Goal: Find specific page/section: Find specific page/section

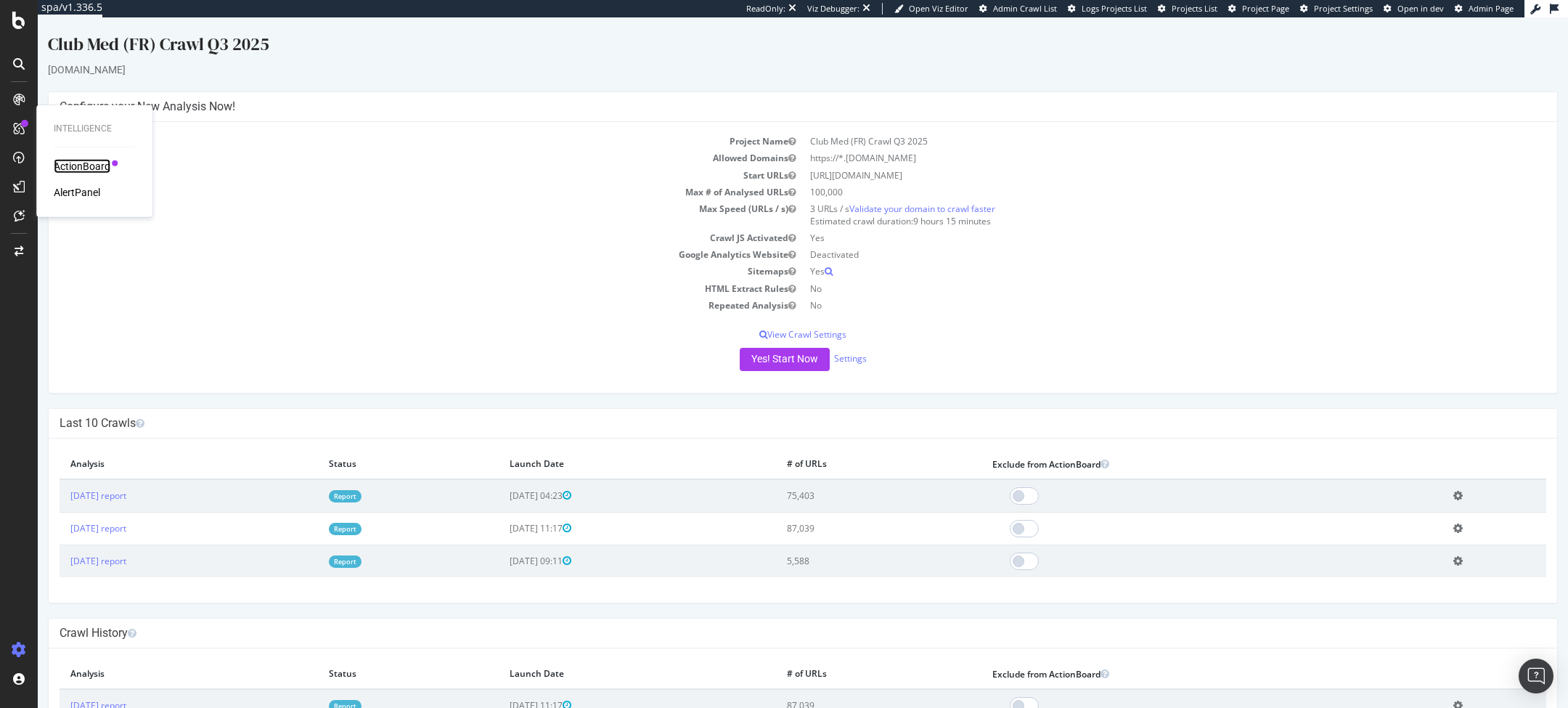
click at [76, 166] on div "ActionBoard" at bounding box center [82, 166] width 57 height 15
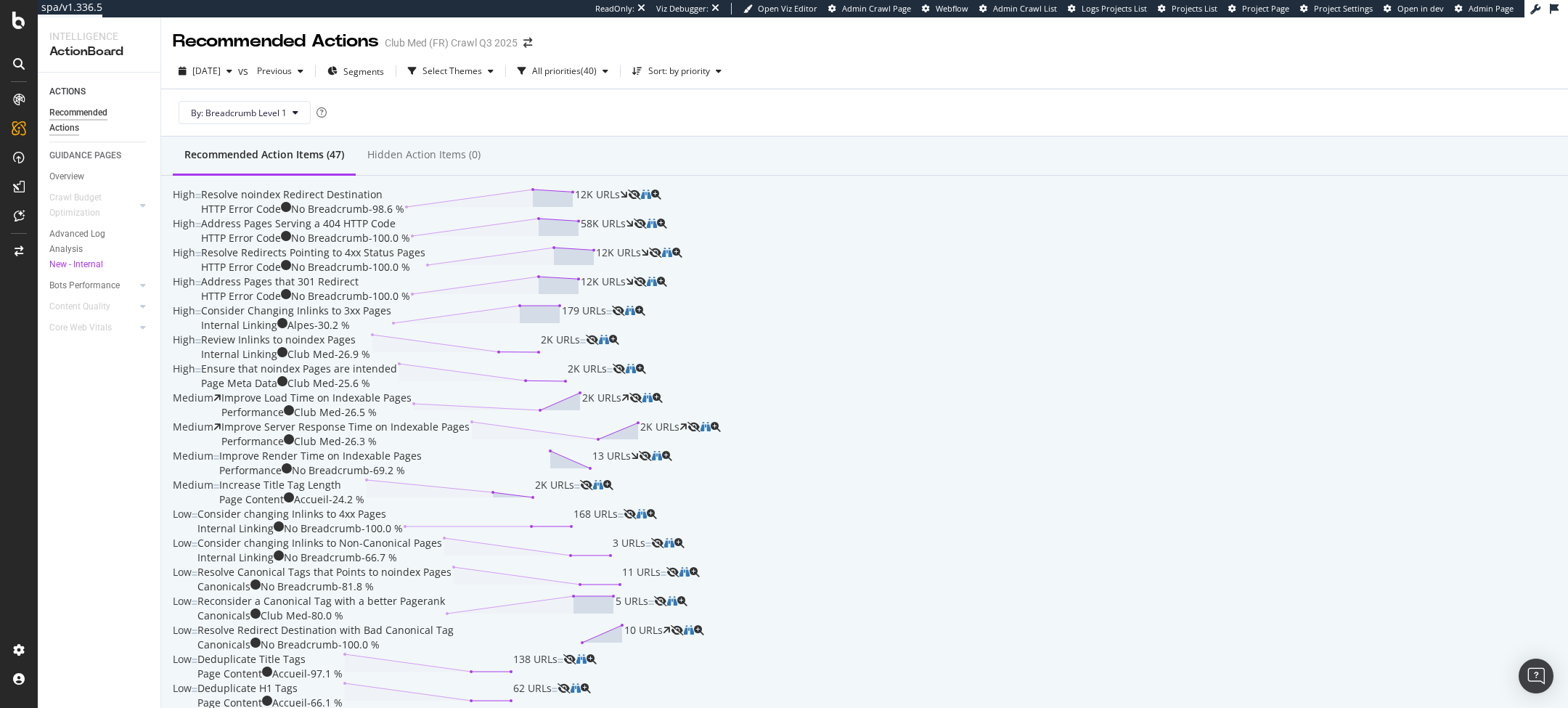
click at [1485, 18] on div "Recommended Actions Club Med (FR) Crawl Q3 2025" at bounding box center [864, 35] width 1407 height 36
click at [1488, 15] on div "ReadOnly: Viz Debugger: Open Viz Editor Admin Crawl Page Webflow Admin Crawl Li…" at bounding box center [1060, 8] width 929 height 17
click at [1495, 14] on link "Admin Page" at bounding box center [1483, 9] width 59 height 12
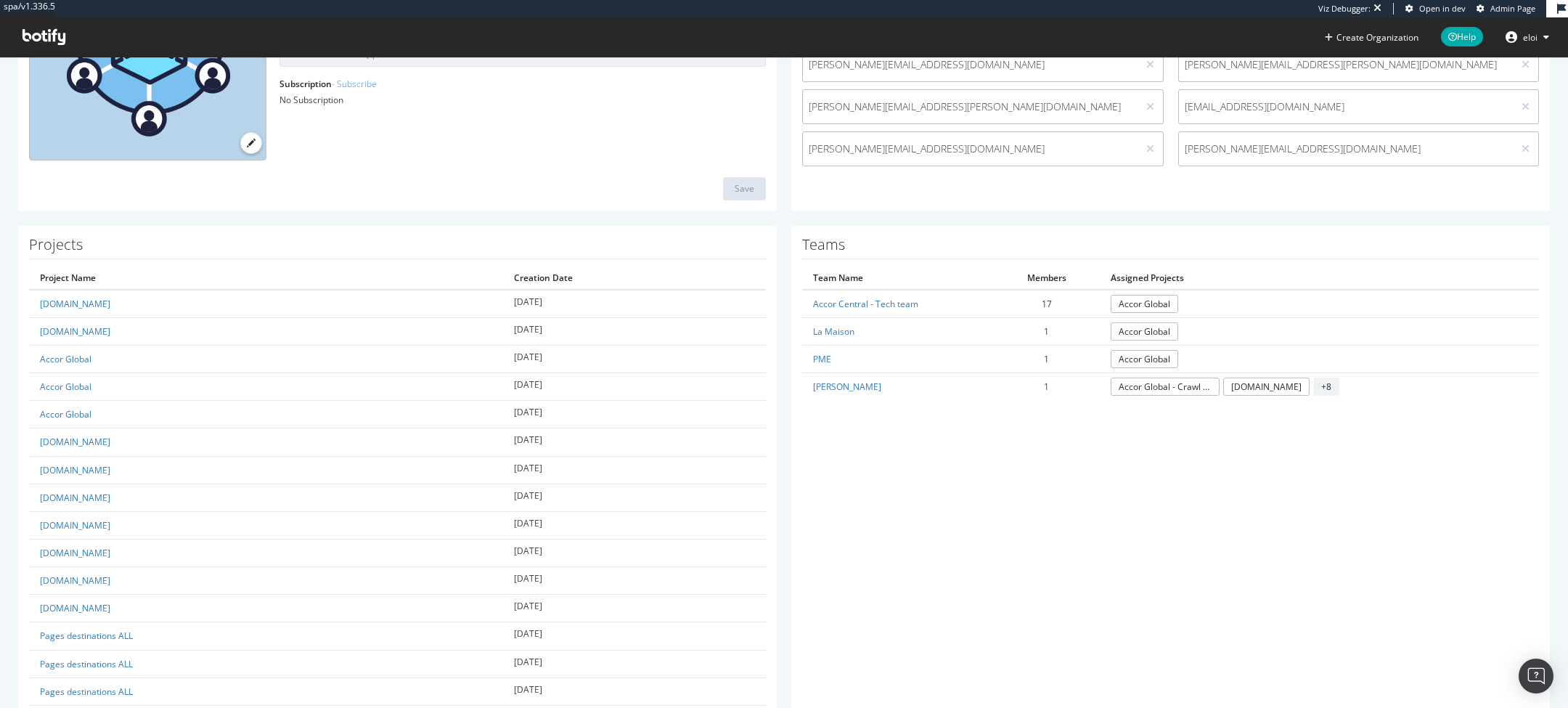
scroll to position [237, 0]
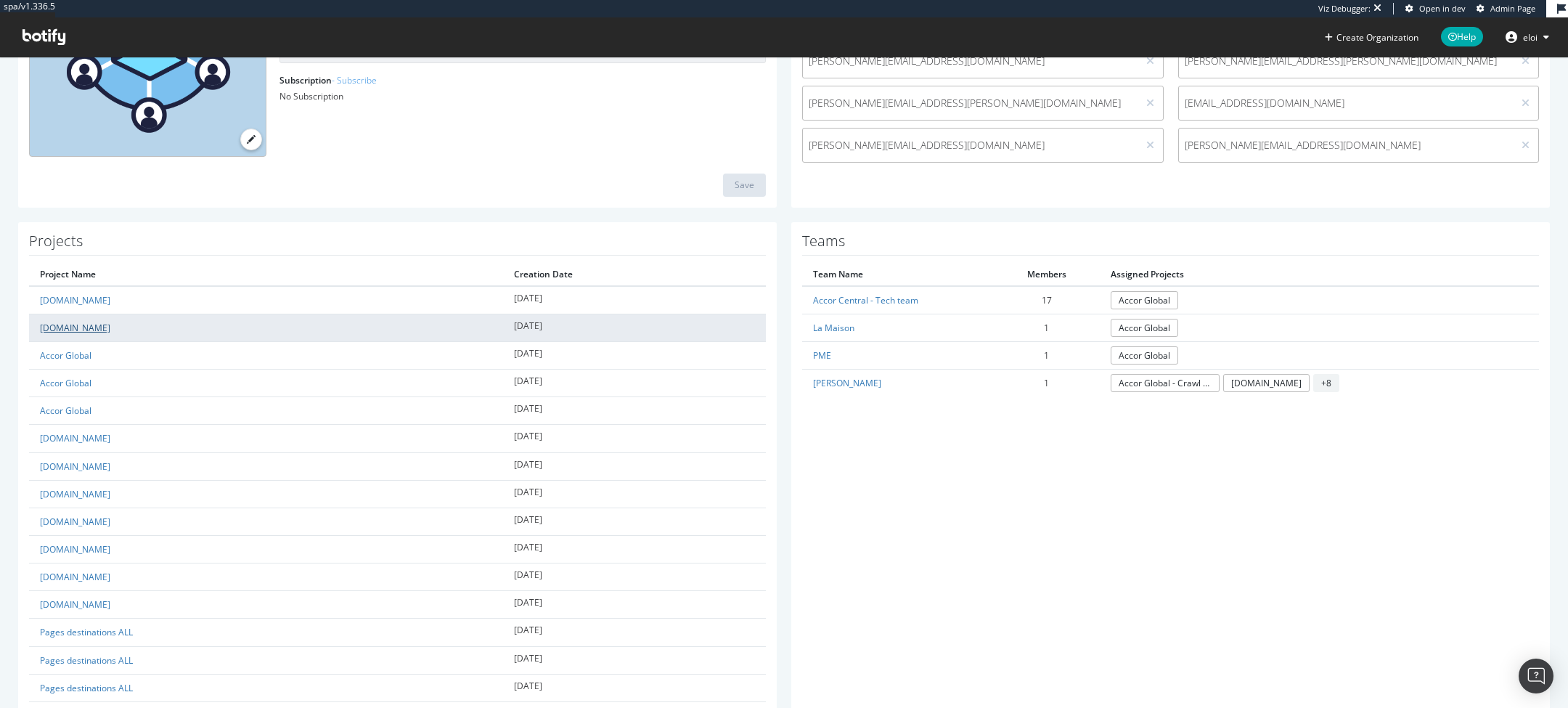
click at [95, 324] on link "[DOMAIN_NAME]" at bounding box center [74, 327] width 70 height 12
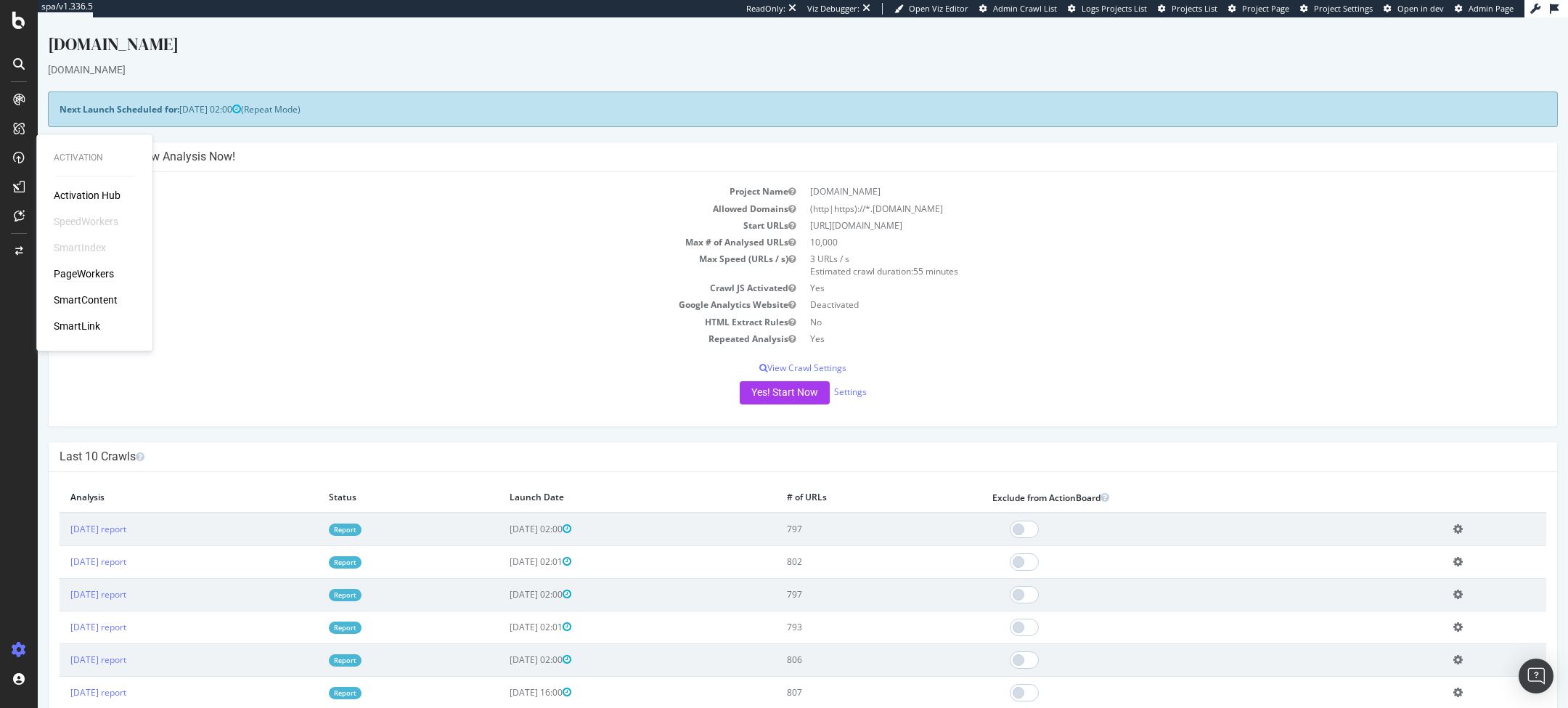
click at [76, 266] on div "PageWorkers" at bounding box center [83, 274] width 60 height 15
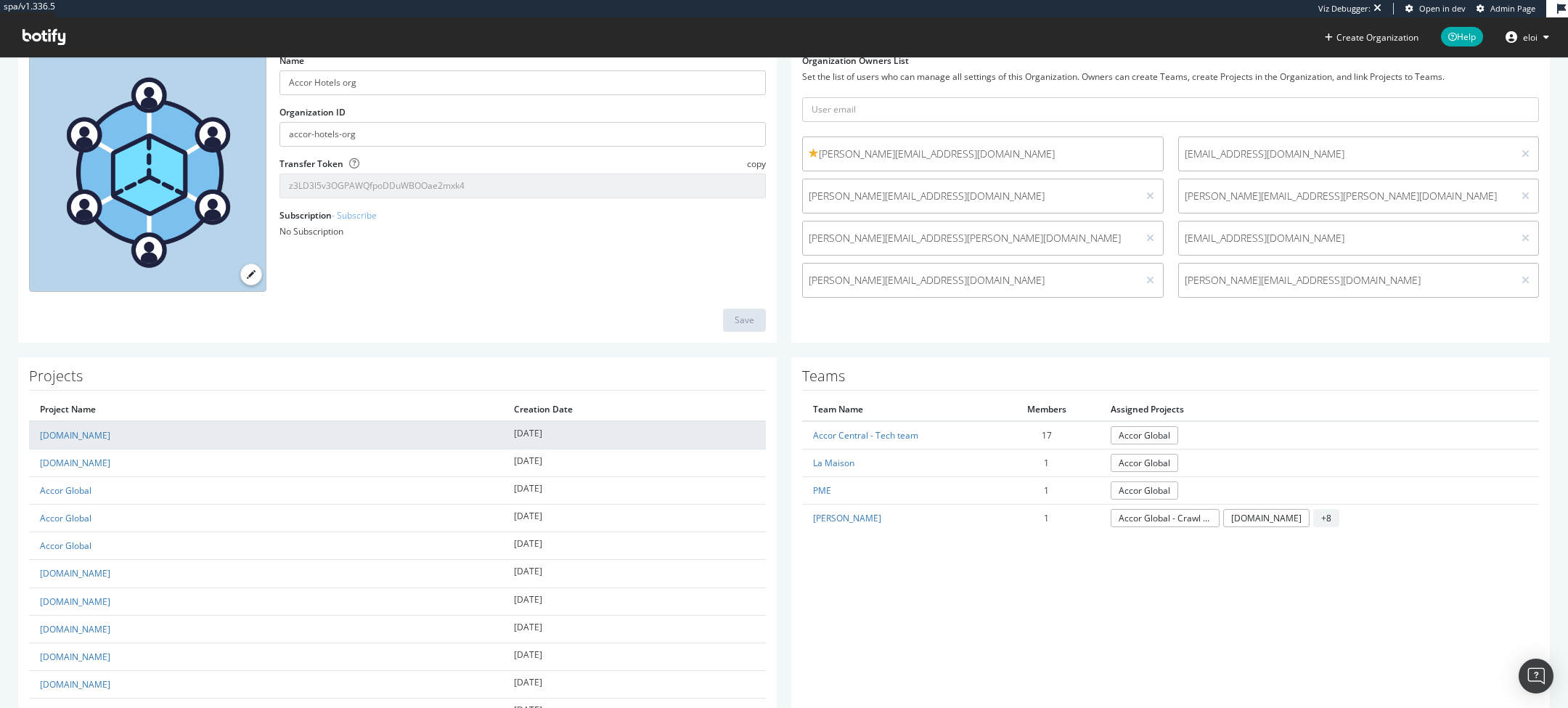
scroll to position [216, 0]
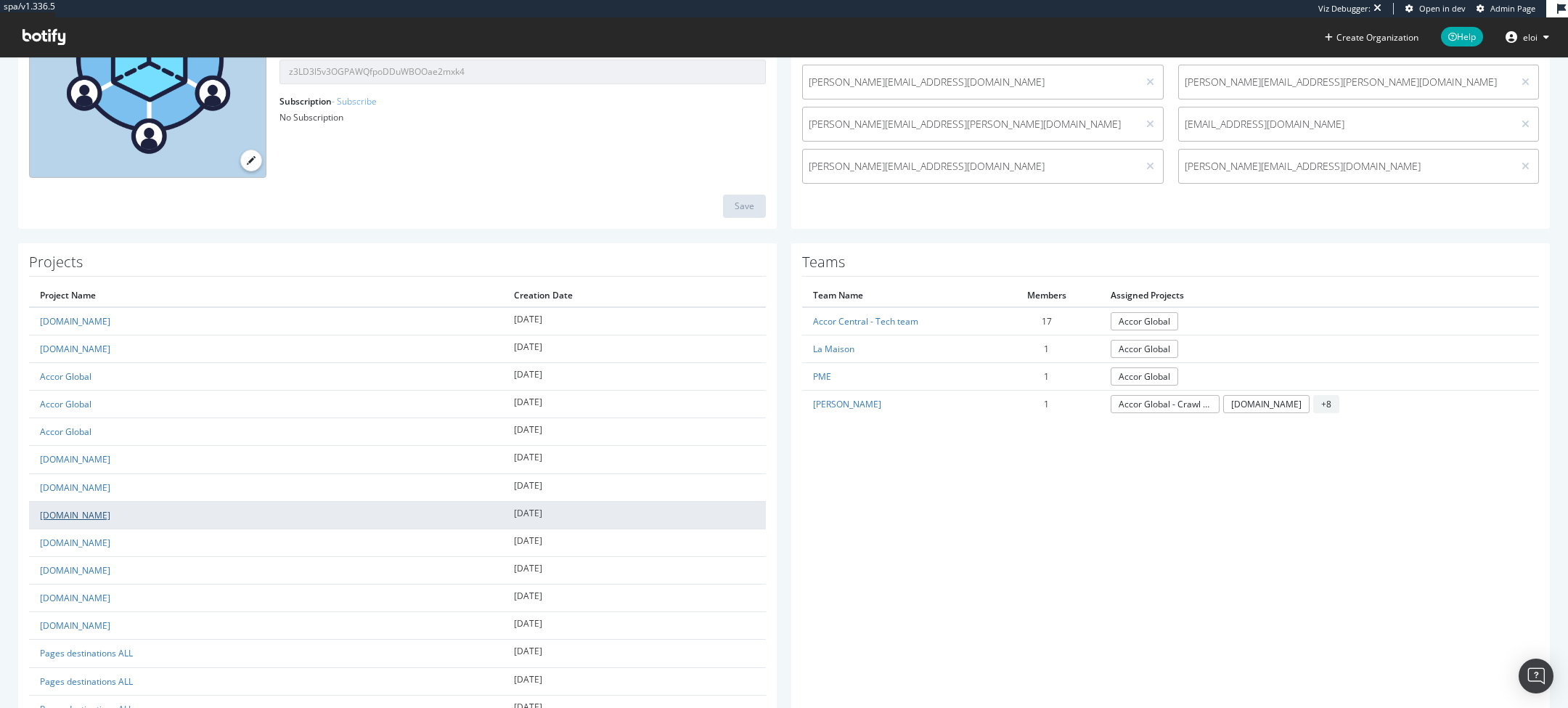
click at [82, 513] on link "[DOMAIN_NAME]" at bounding box center [74, 514] width 70 height 12
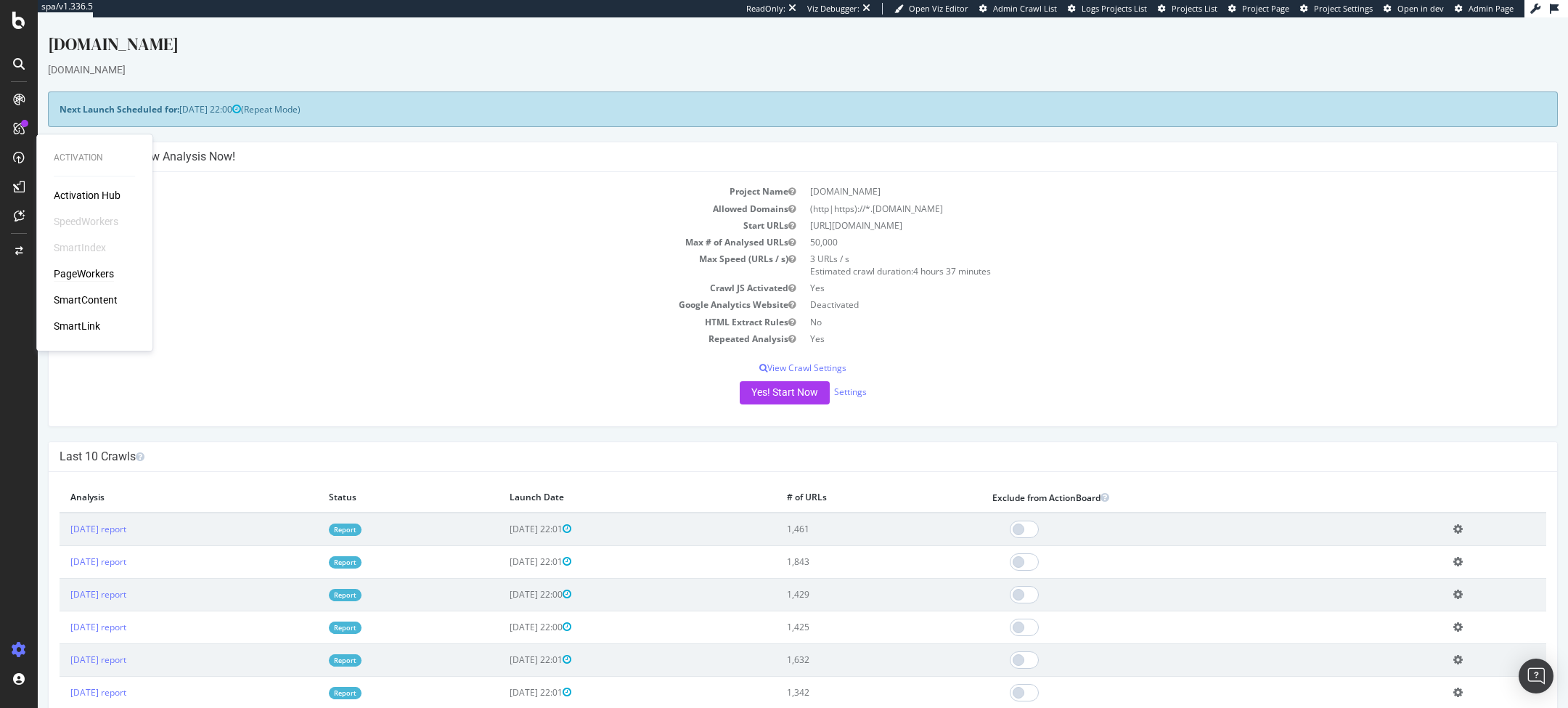
click at [85, 270] on div "PageWorkers" at bounding box center [83, 274] width 60 height 15
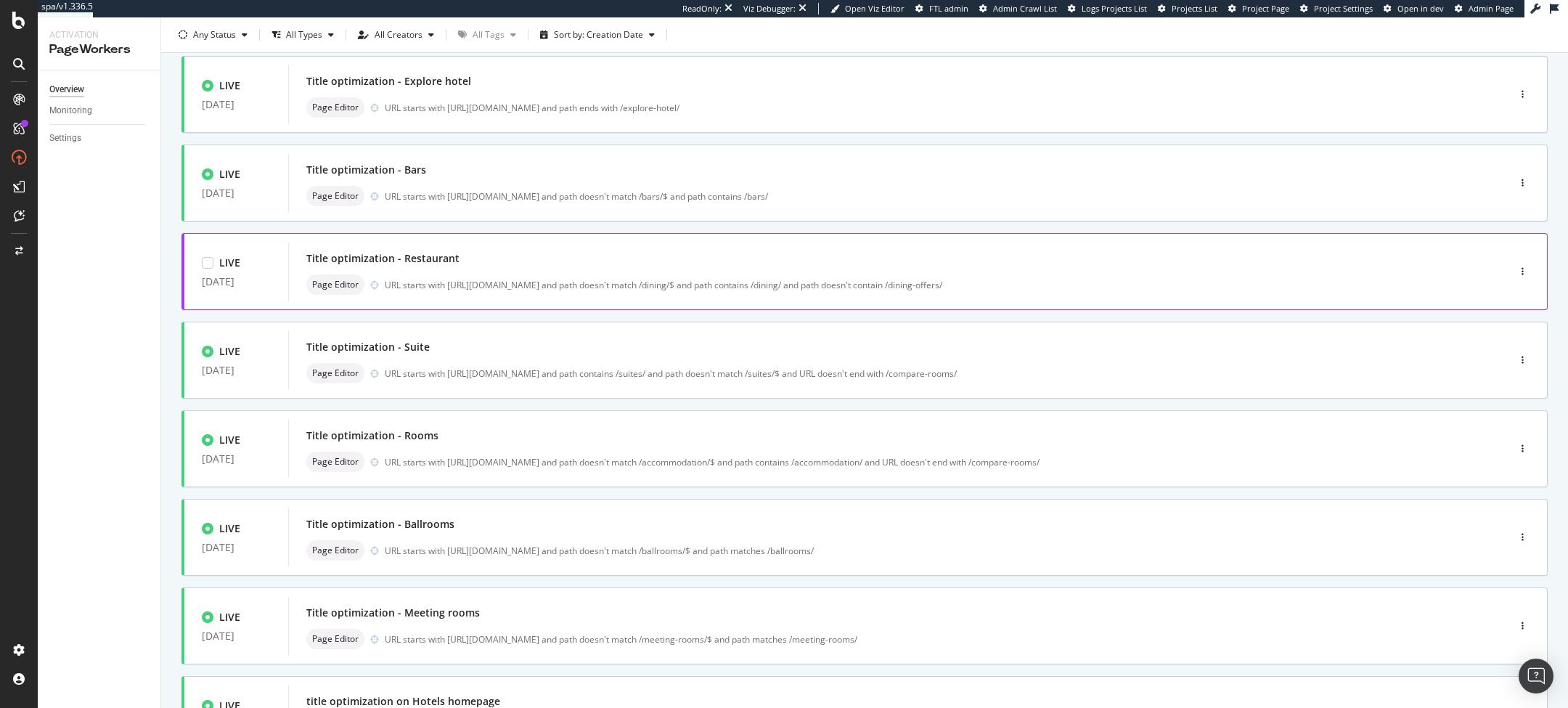
scroll to position [305, 0]
